Goal: Transaction & Acquisition: Subscribe to service/newsletter

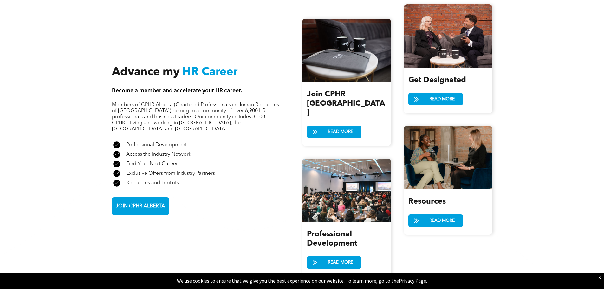
scroll to position [730, 0]
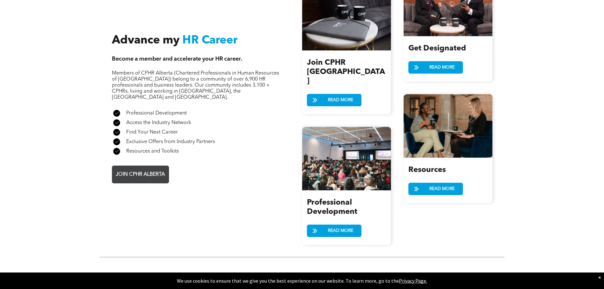
click at [160, 168] on span "JOIN CPHR ALBERTA" at bounding box center [141, 174] width 54 height 12
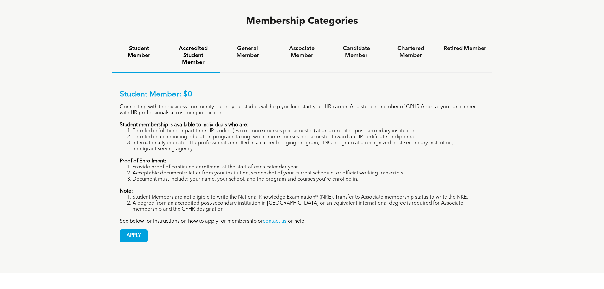
scroll to position [476, 0]
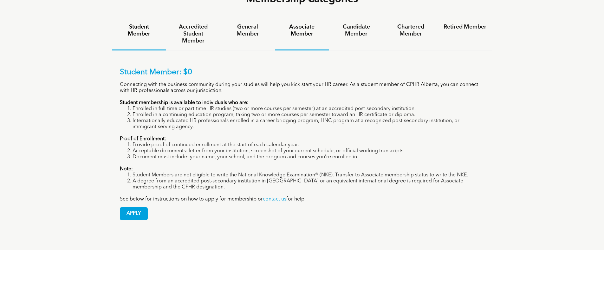
click at [301, 23] on h4 "Associate Member" at bounding box center [302, 30] width 43 height 14
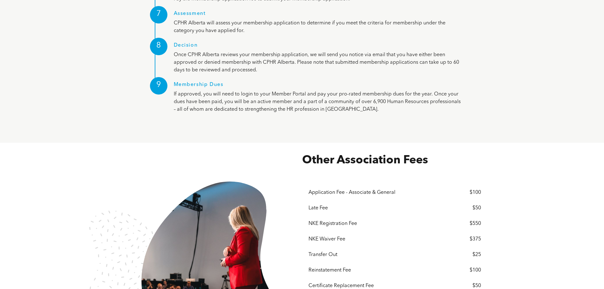
scroll to position [1078, 0]
